Goal: Transaction & Acquisition: Book appointment/travel/reservation

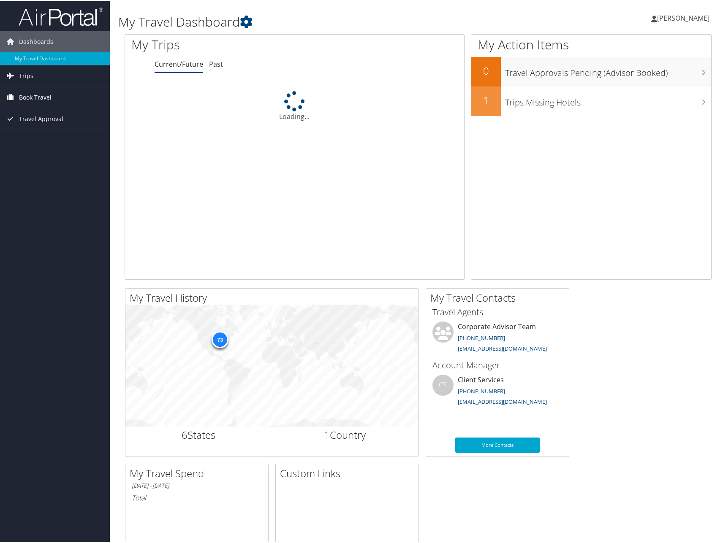
click at [18, 95] on link "Book Travel" at bounding box center [55, 96] width 110 height 21
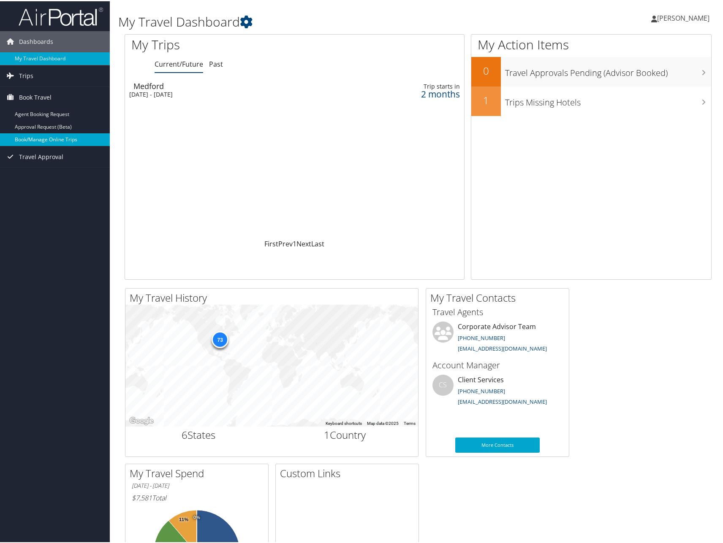
click at [31, 136] on link "Book/Manage Online Trips" at bounding box center [55, 138] width 110 height 13
click at [60, 96] on link "Book Travel" at bounding box center [55, 96] width 110 height 21
click at [60, 141] on link "Book/Manage Online Trips" at bounding box center [55, 138] width 110 height 13
